Goal: Task Accomplishment & Management: Complete application form

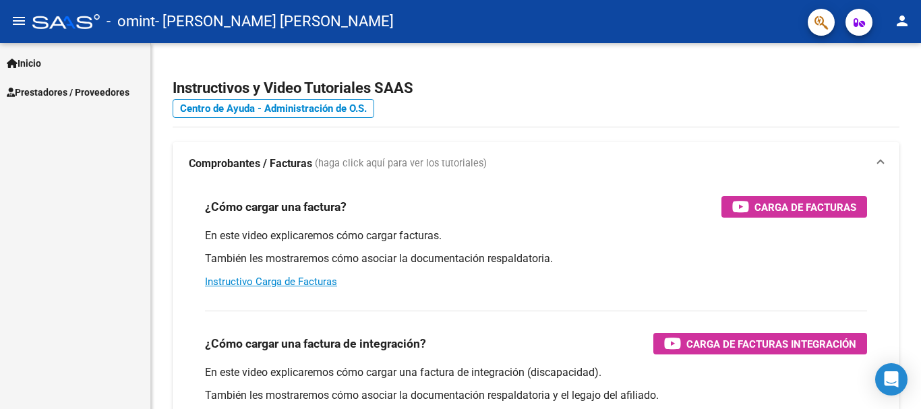
click at [59, 90] on span "Prestadores / Proveedores" at bounding box center [68, 92] width 123 height 15
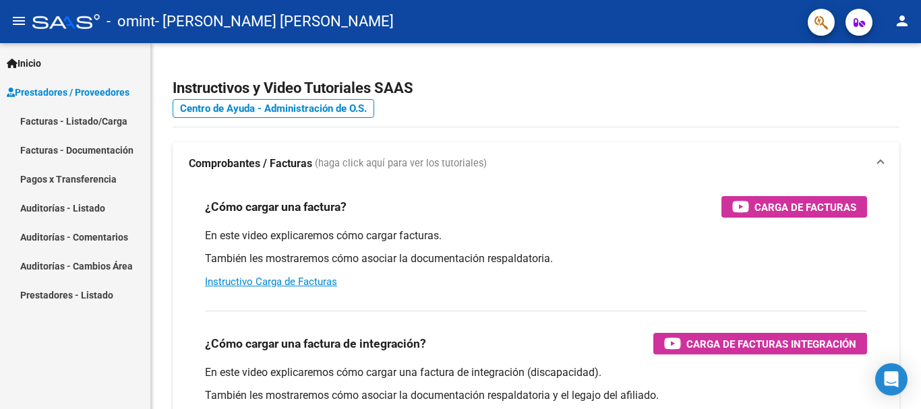
click at [75, 120] on link "Facturas - Listado/Carga" at bounding box center [75, 120] width 150 height 29
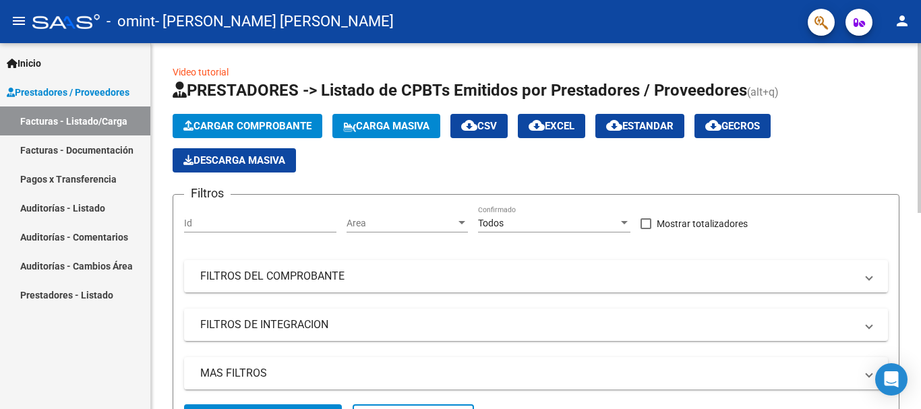
click at [277, 121] on span "Cargar Comprobante" at bounding box center [247, 126] width 128 height 12
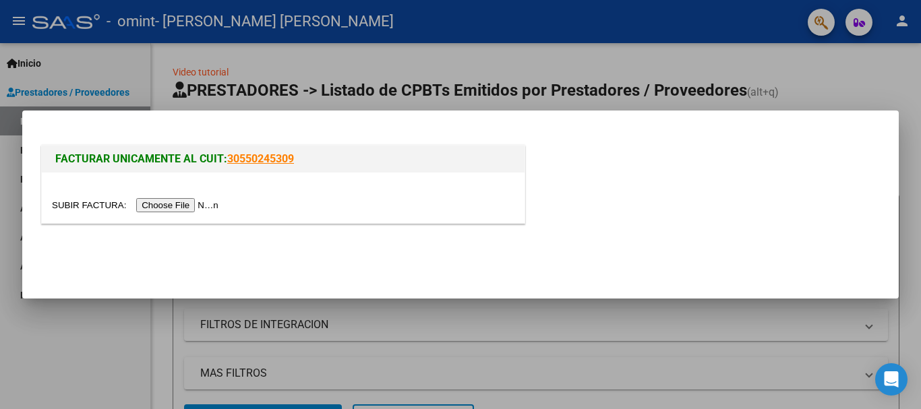
click at [189, 204] on input "file" at bounding box center [137, 205] width 171 height 14
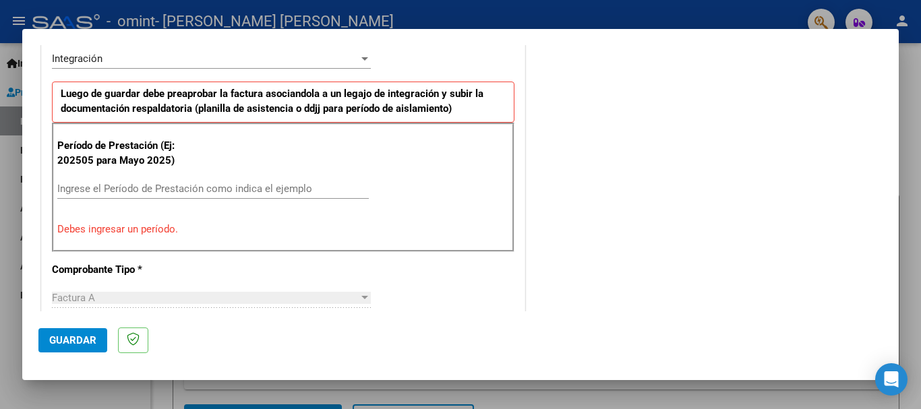
scroll to position [346, 0]
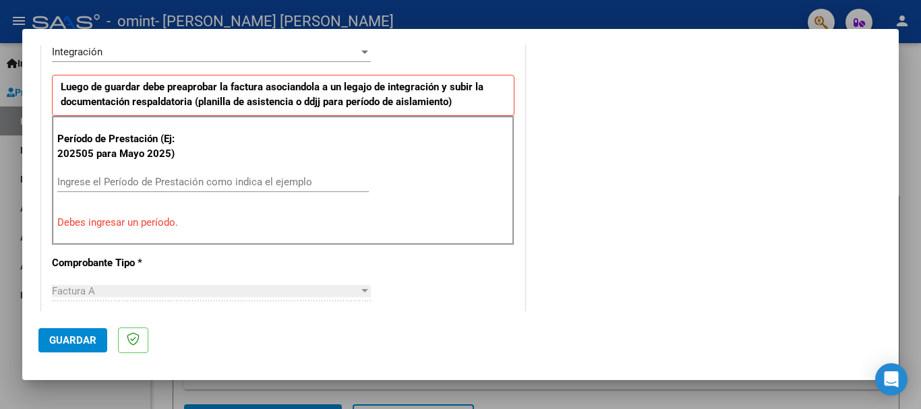
click at [288, 182] on input "Ingrese el Período de Prestación como indica el ejemplo" at bounding box center [212, 182] width 311 height 12
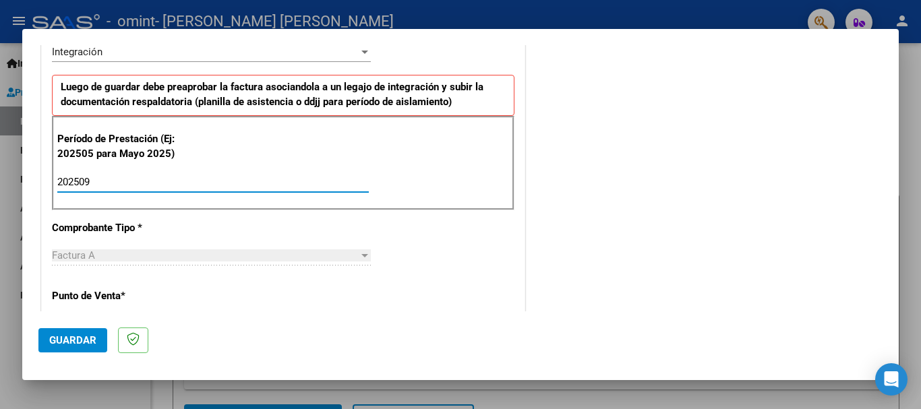
type input "202509"
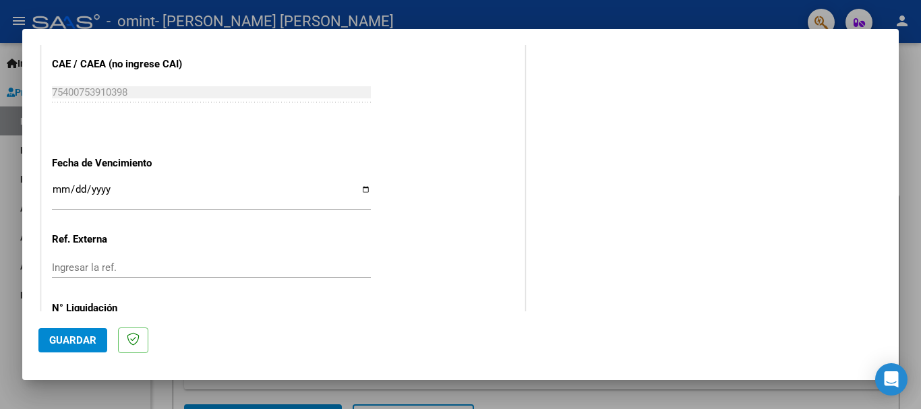
scroll to position [793, 0]
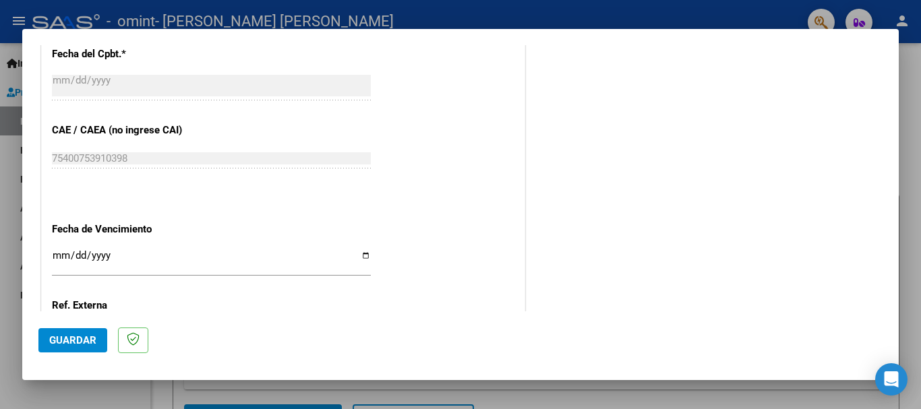
click at [358, 255] on input "Ingresar la fecha" at bounding box center [211, 261] width 319 height 22
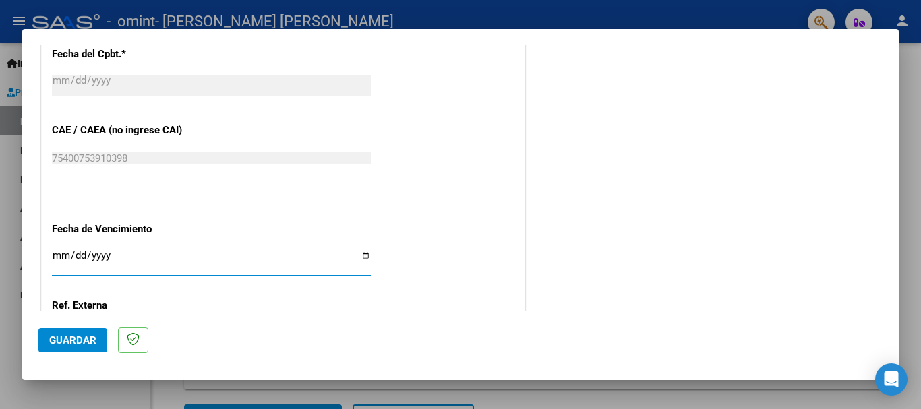
type input "[DATE]"
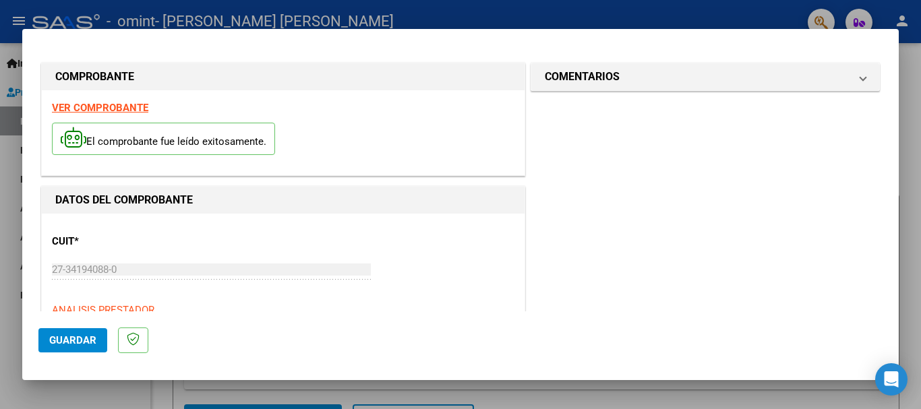
scroll to position [920, 0]
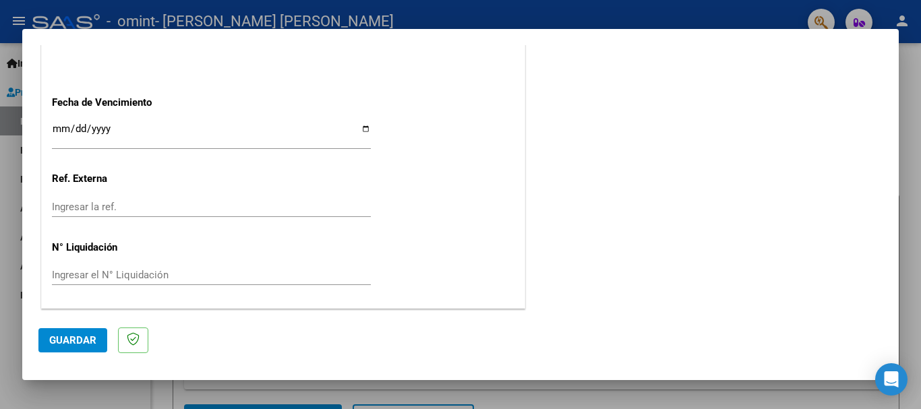
click at [88, 335] on span "Guardar" at bounding box center [72, 340] width 47 height 12
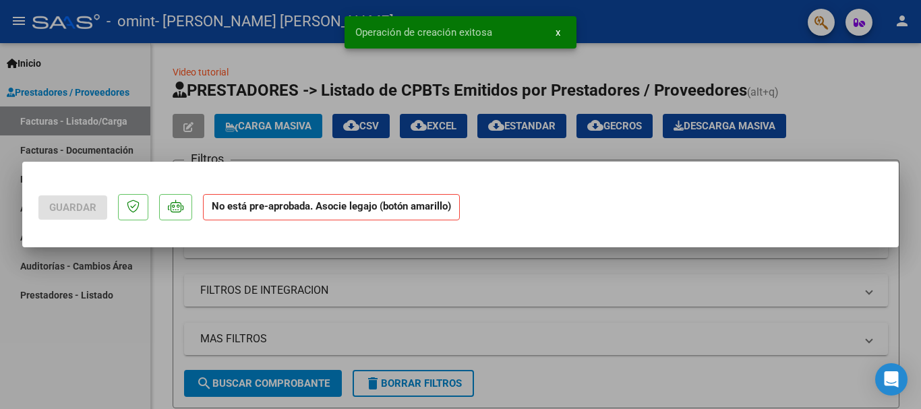
scroll to position [0, 0]
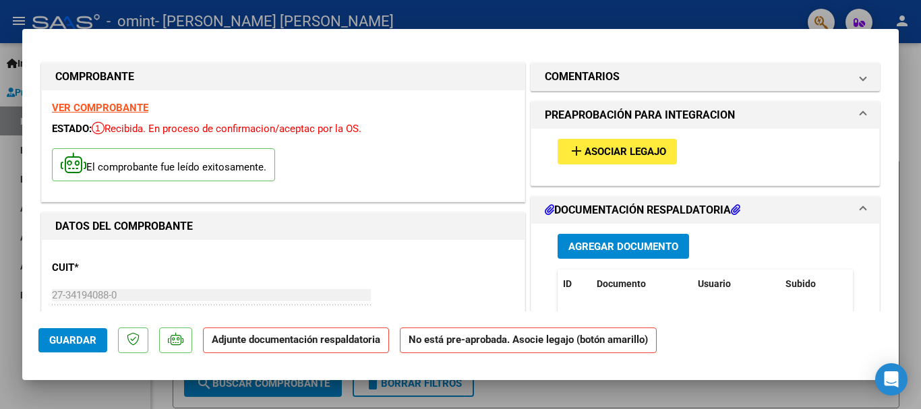
click at [626, 162] on button "add Asociar Legajo" at bounding box center [616, 151] width 119 height 25
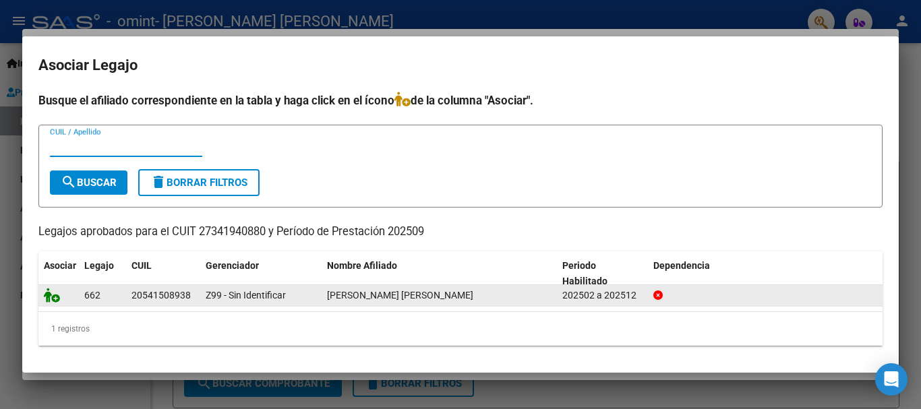
click at [47, 297] on icon at bounding box center [52, 295] width 16 height 15
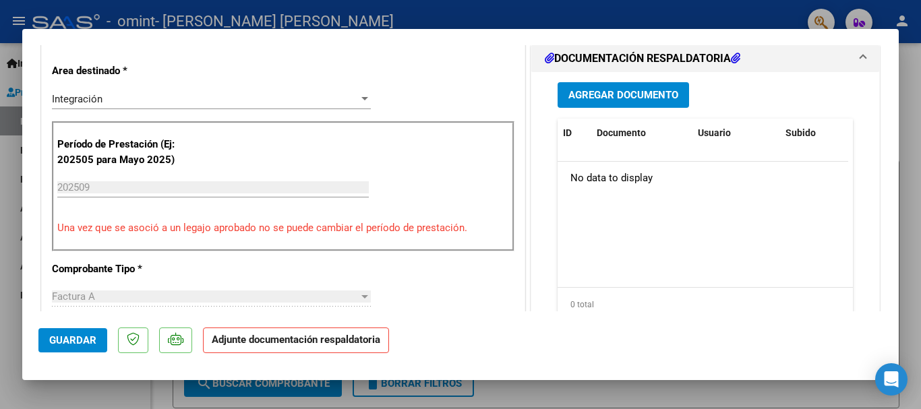
scroll to position [329, 0]
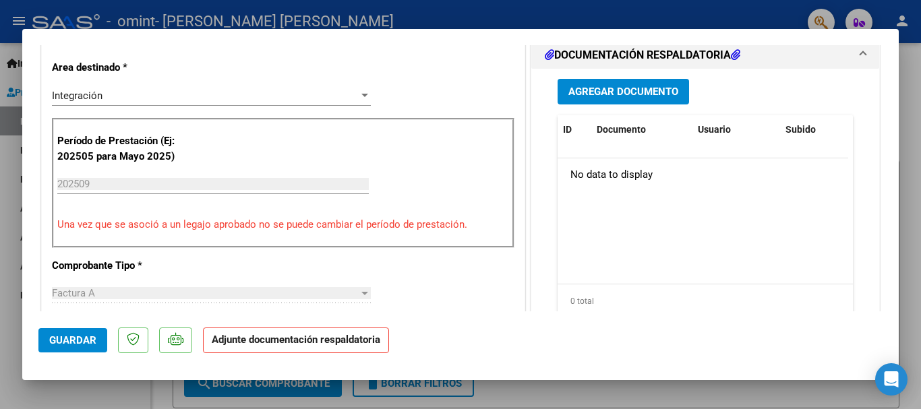
click at [642, 98] on span "Agregar Documento" at bounding box center [623, 92] width 110 height 12
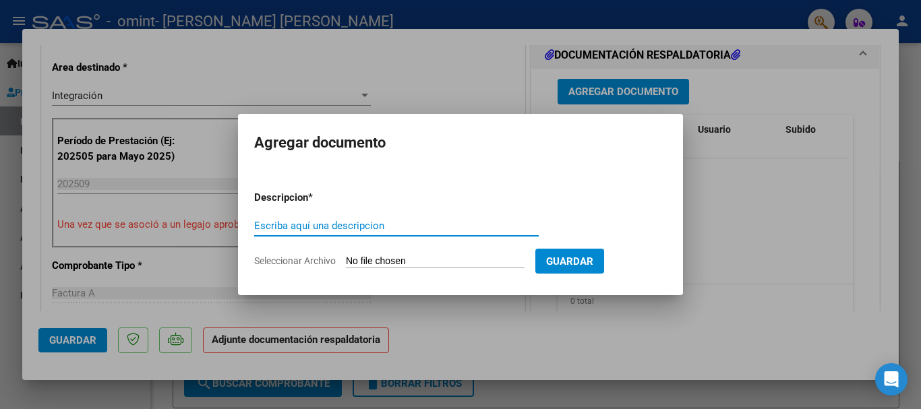
click at [379, 231] on input "Escriba aquí una descripcion" at bounding box center [396, 226] width 284 height 12
type input "asistencia"
click at [387, 265] on input "Seleccionar Archivo" at bounding box center [435, 261] width 179 height 13
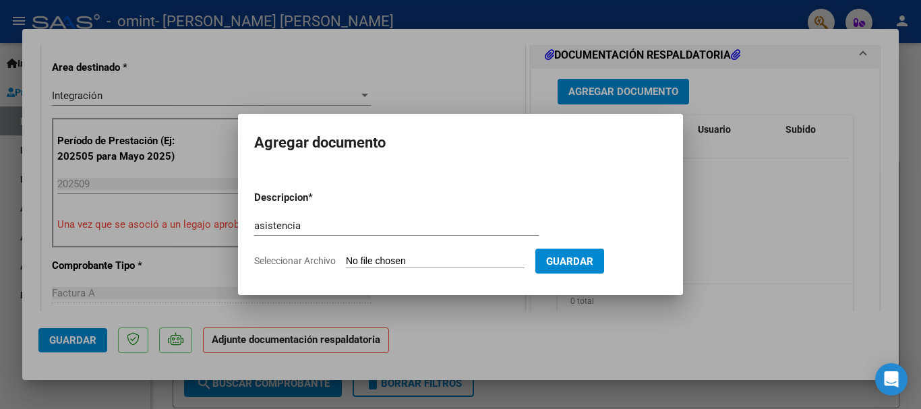
type input "C:\fakepath\asistencia [PERSON_NAME] sep.pdf"
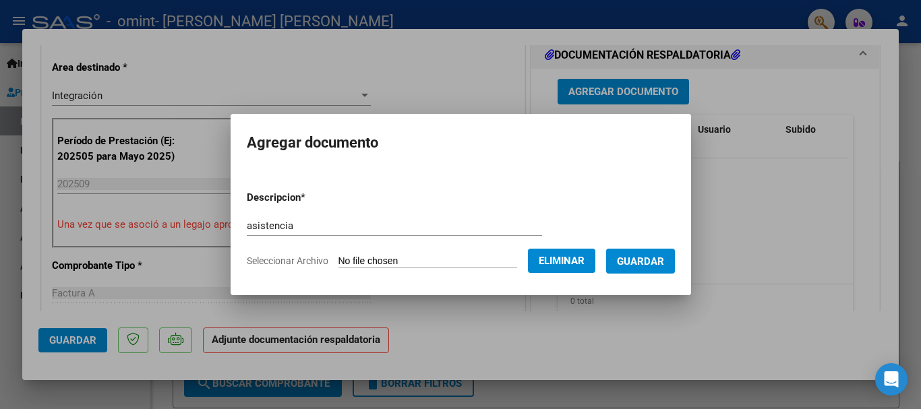
click at [664, 260] on span "Guardar" at bounding box center [640, 261] width 47 height 12
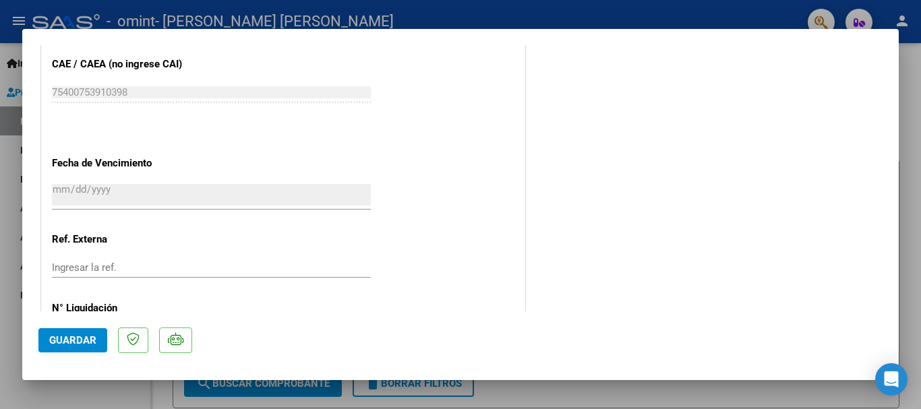
scroll to position [940, 0]
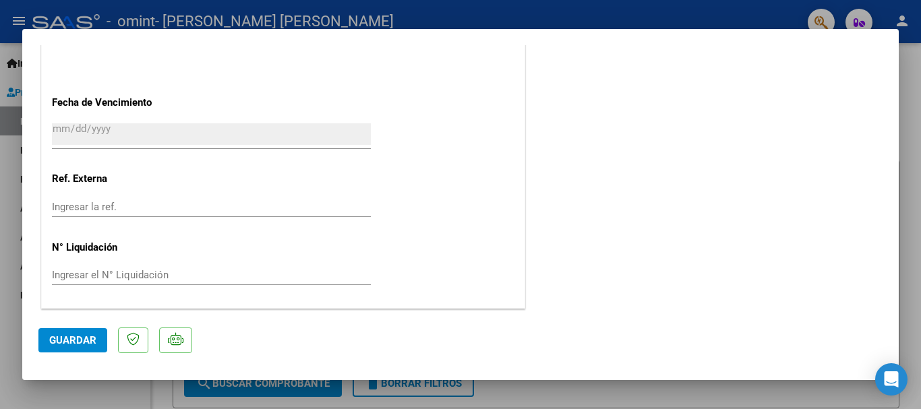
click at [87, 342] on span "Guardar" at bounding box center [72, 340] width 47 height 12
click at [918, 63] on div at bounding box center [460, 204] width 921 height 409
type input "$ 0,00"
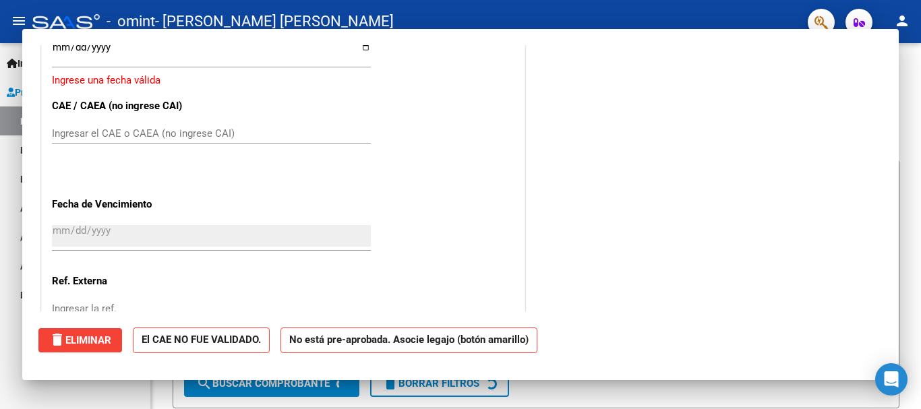
scroll to position [0, 0]
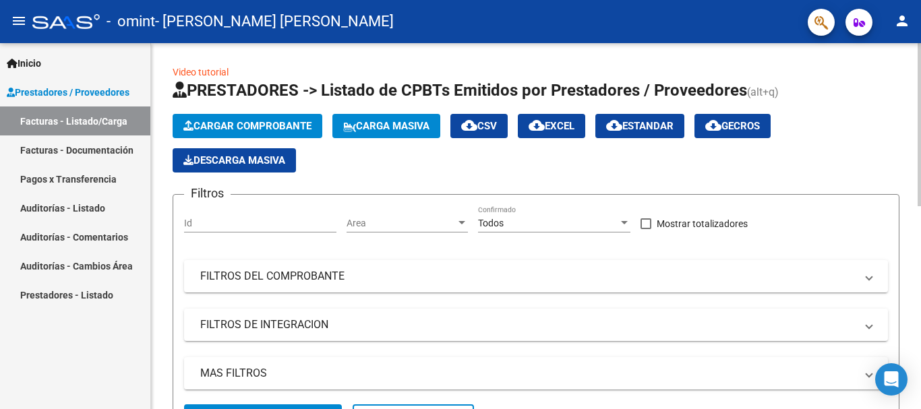
drag, startPoint x: 917, startPoint y: 130, endPoint x: 920, endPoint y: 257, distance: 126.8
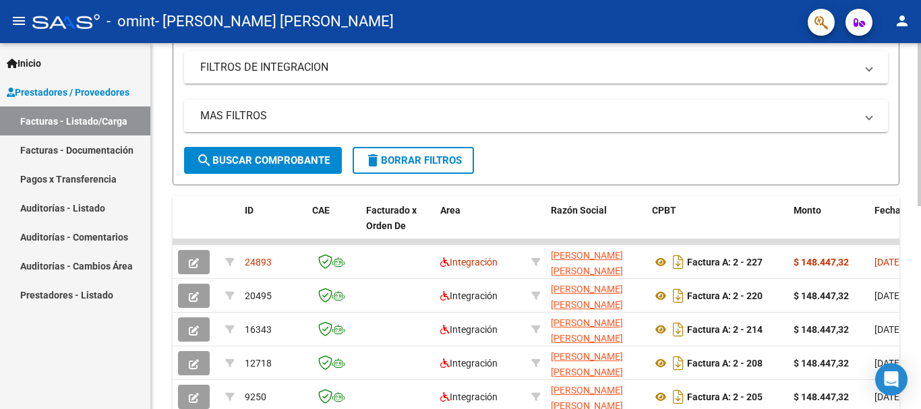
scroll to position [297, 0]
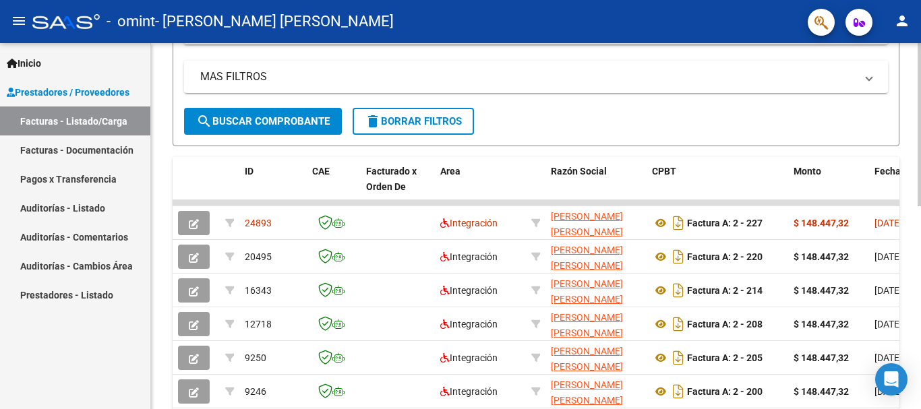
click at [919, 302] on div at bounding box center [918, 260] width 3 height 163
click at [735, 138] on form "Filtros Id Area Area Todos Confirmado Mostrar totalizadores FILTROS DEL COMPROB…" at bounding box center [536, 22] width 727 height 249
